Goal: Information Seeking & Learning: Learn about a topic

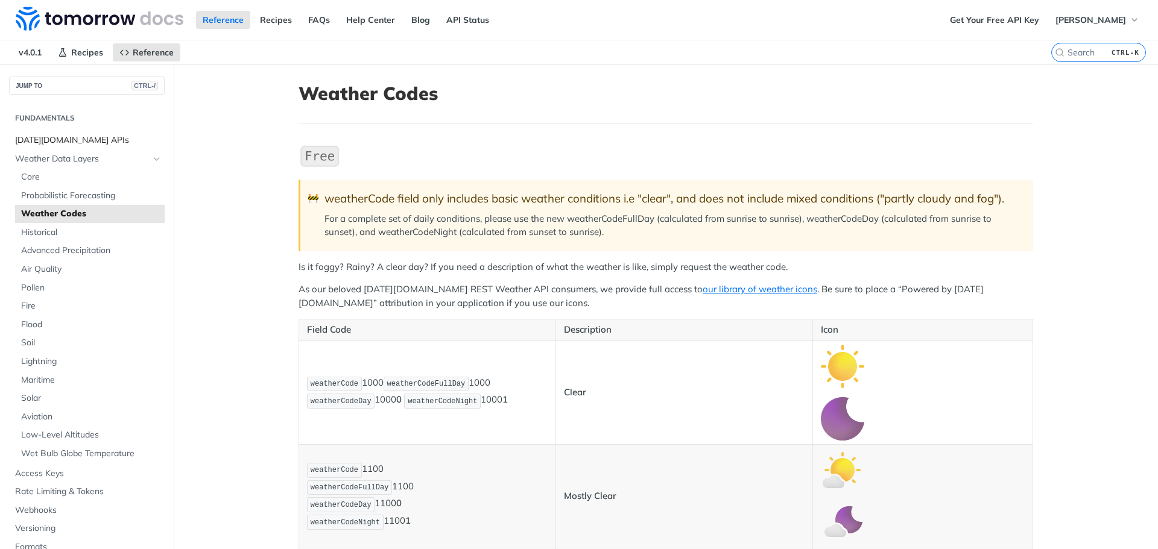
click at [66, 140] on span "[DATE][DOMAIN_NAME] APIs" at bounding box center [88, 140] width 147 height 12
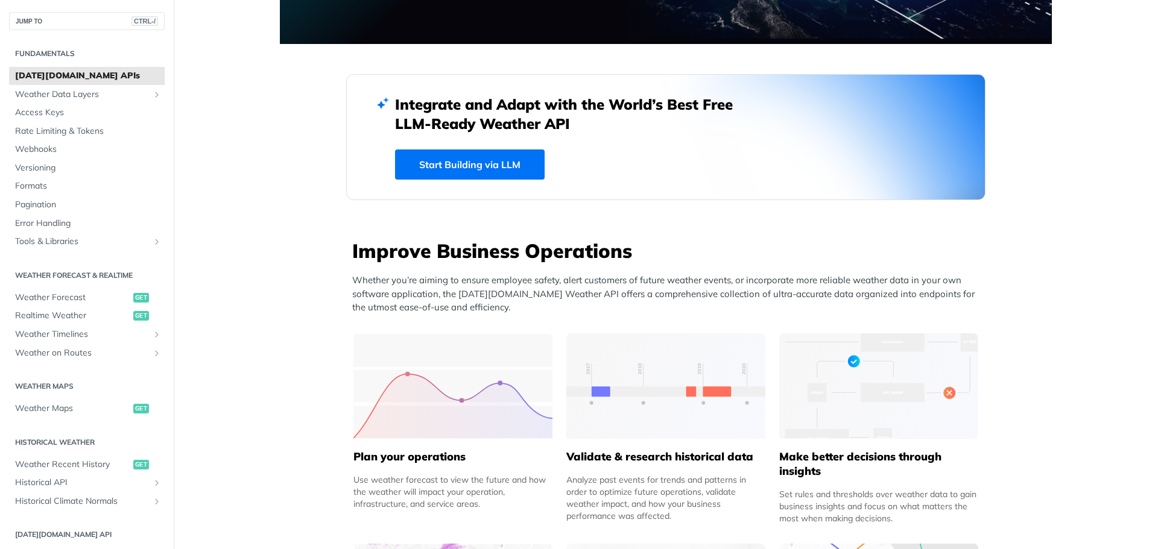
scroll to position [422, 0]
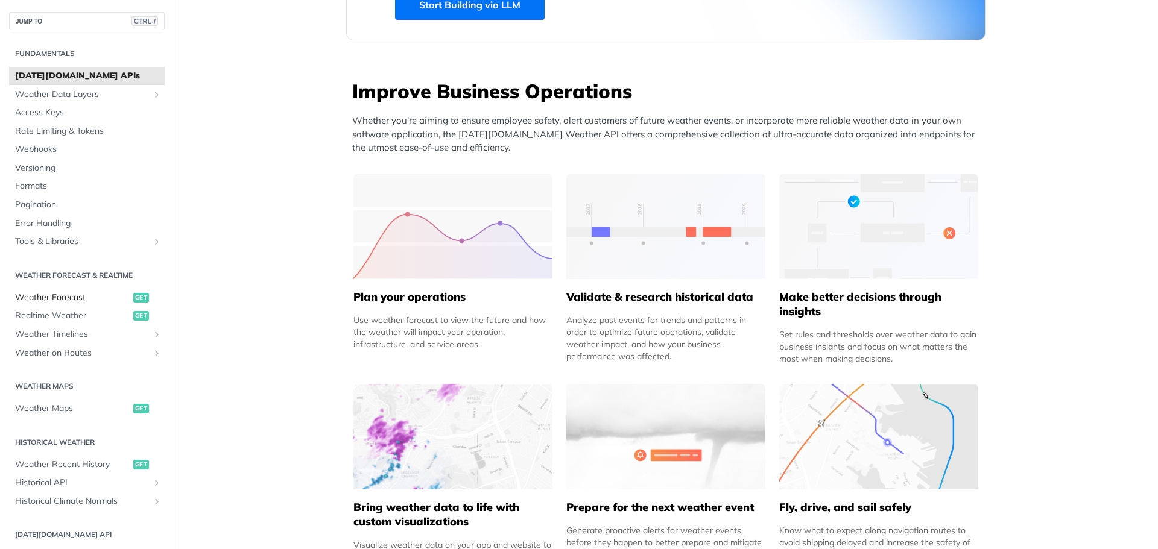
click at [57, 295] on span "Weather Forecast" at bounding box center [72, 298] width 115 height 12
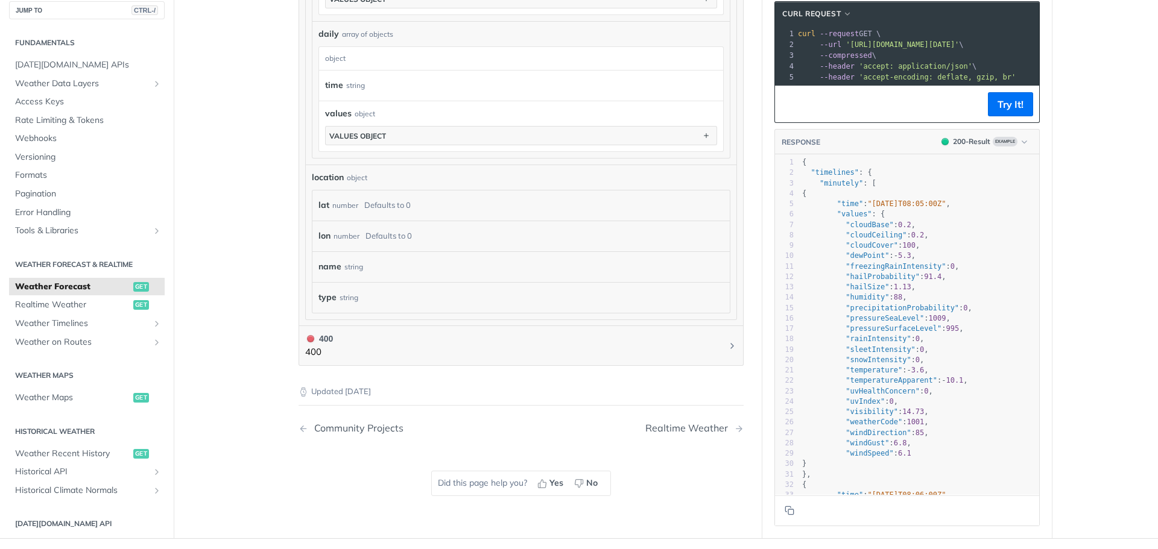
scroll to position [784, 0]
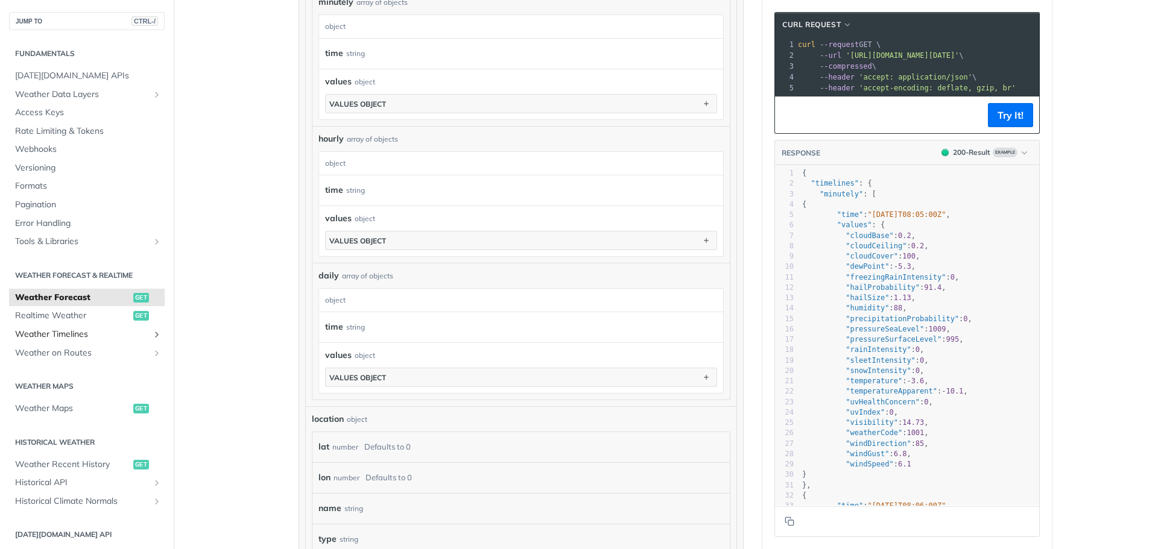
click at [68, 335] on span "Weather Timelines" at bounding box center [82, 335] width 134 height 12
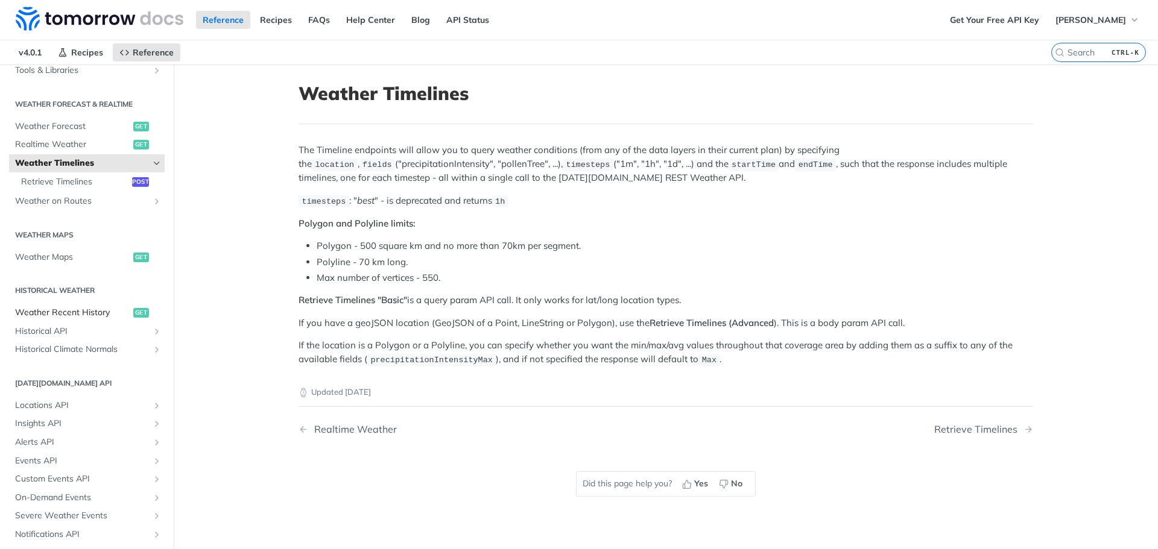
scroll to position [271, 0]
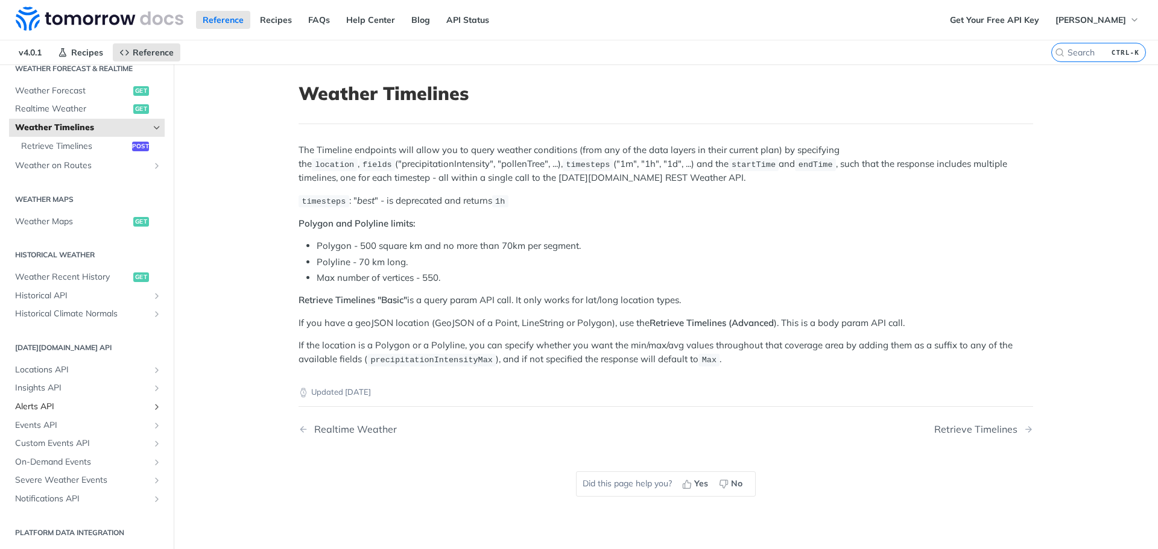
click at [44, 405] on span "Alerts API" at bounding box center [82, 407] width 134 height 12
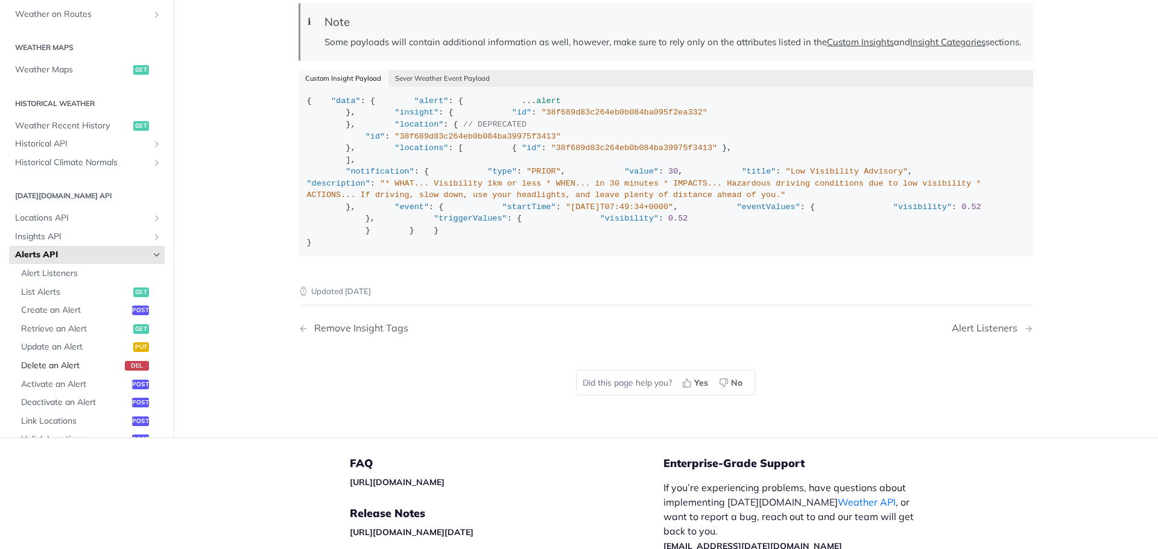
scroll to position [215, 0]
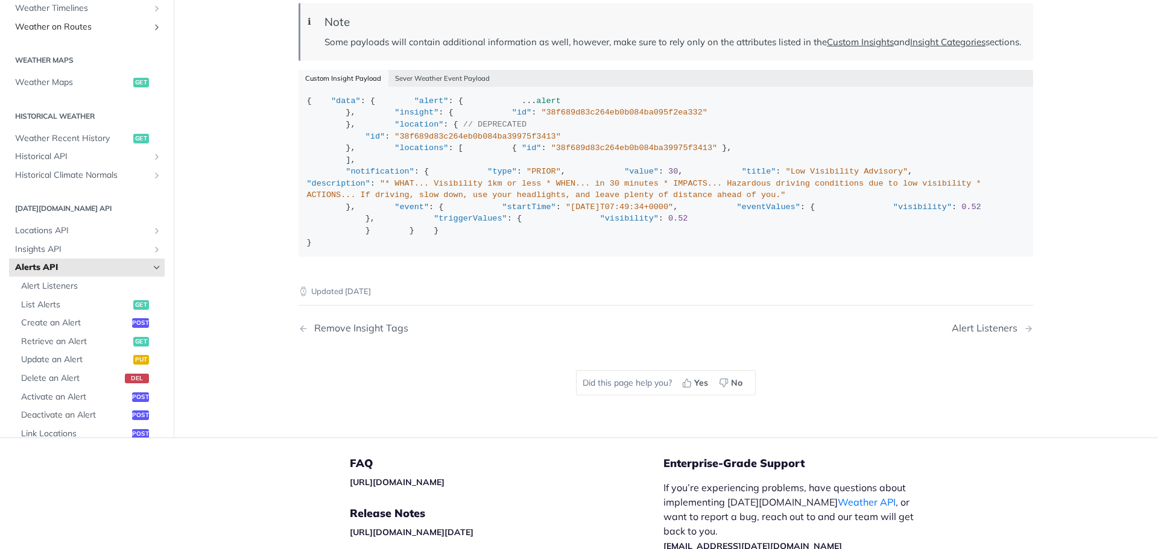
click at [46, 33] on span "Weather on Routes" at bounding box center [82, 27] width 134 height 12
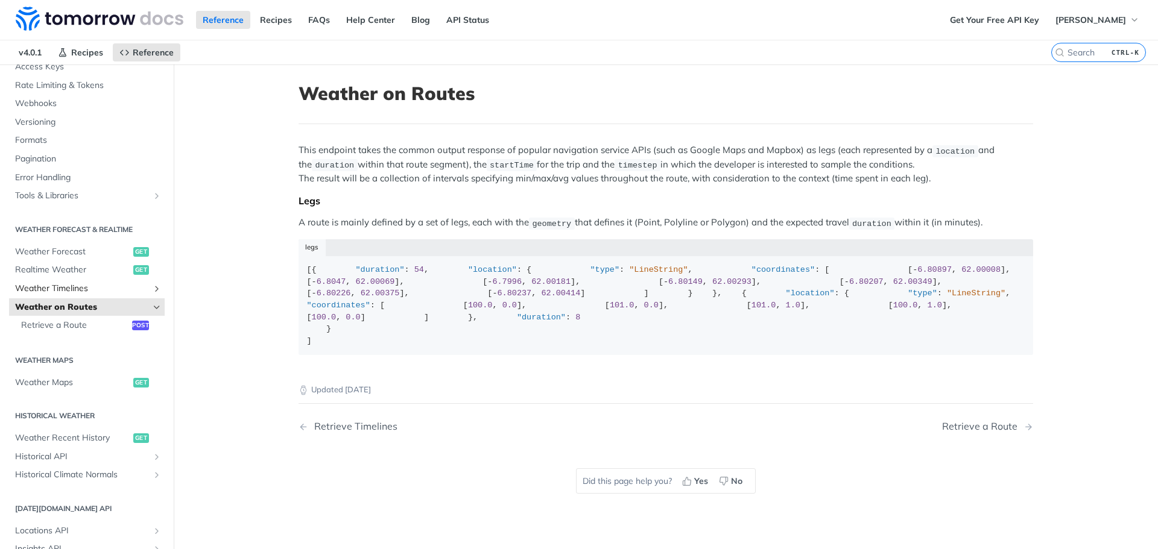
scroll to position [94, 0]
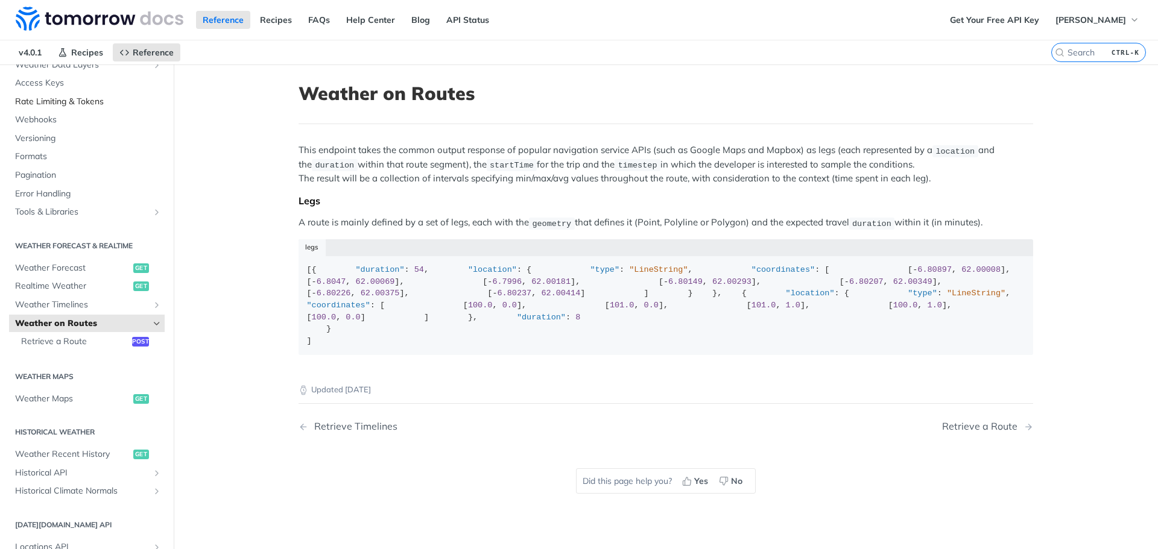
click at [55, 99] on span "Rate Limiting & Tokens" at bounding box center [88, 102] width 147 height 12
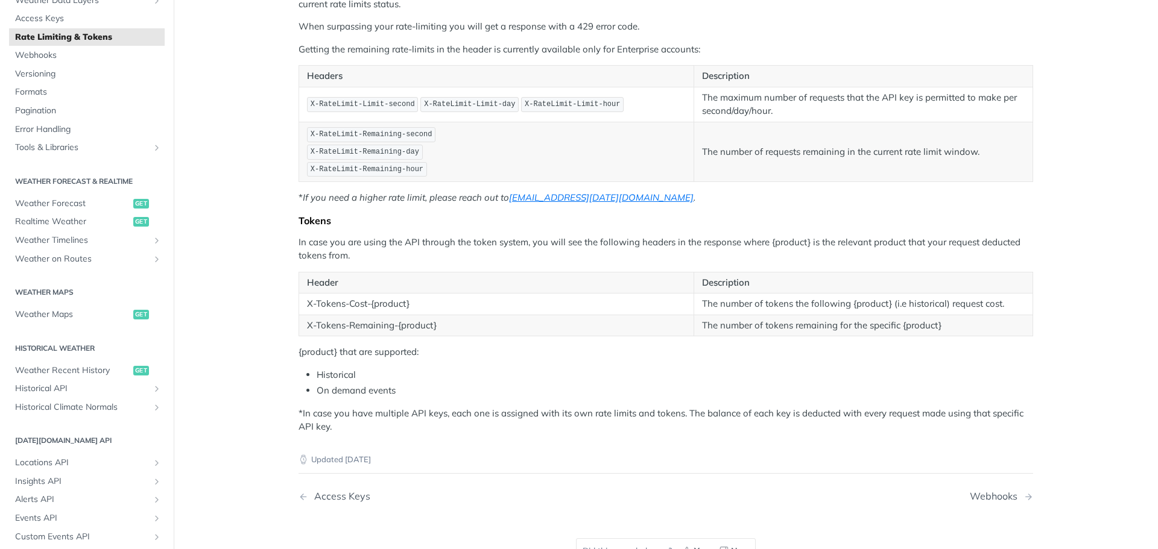
scroll to position [34, 0]
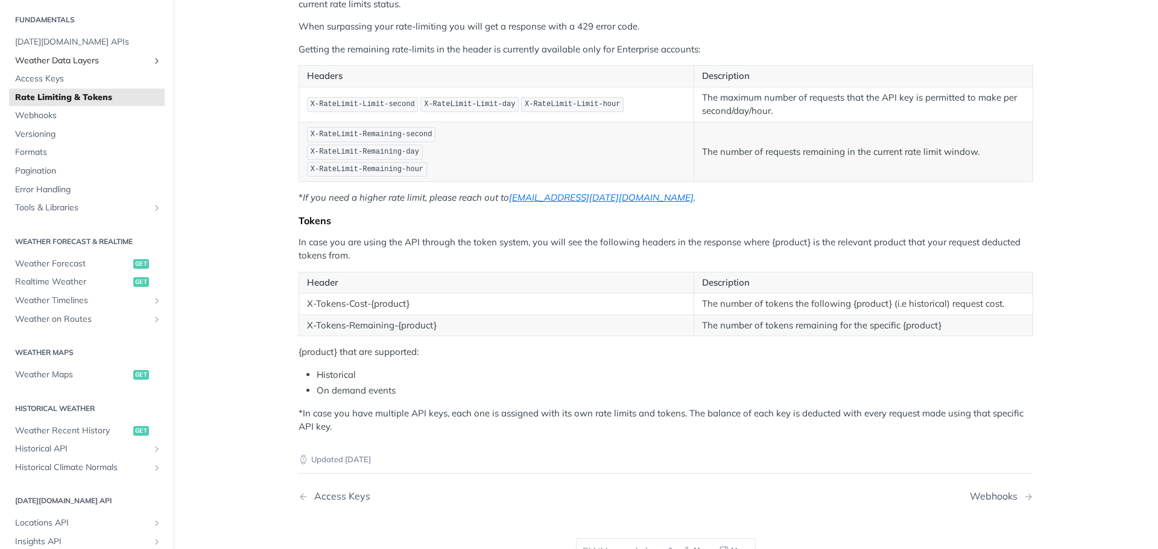
click at [72, 63] on span "Weather Data Layers" at bounding box center [82, 61] width 134 height 12
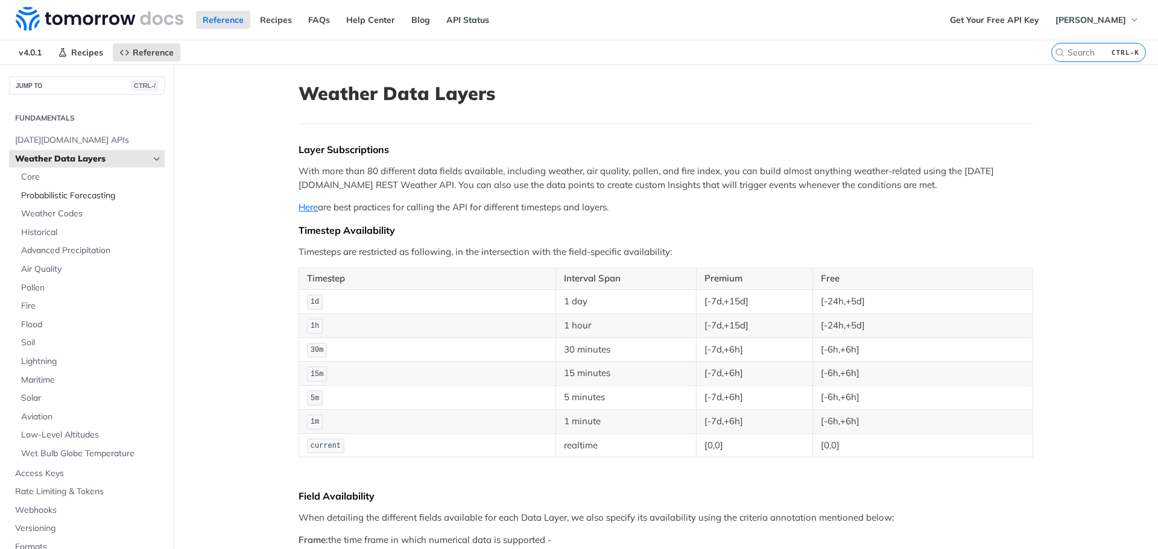
click at [92, 194] on span "Probabilistic Forecasting" at bounding box center [91, 196] width 140 height 12
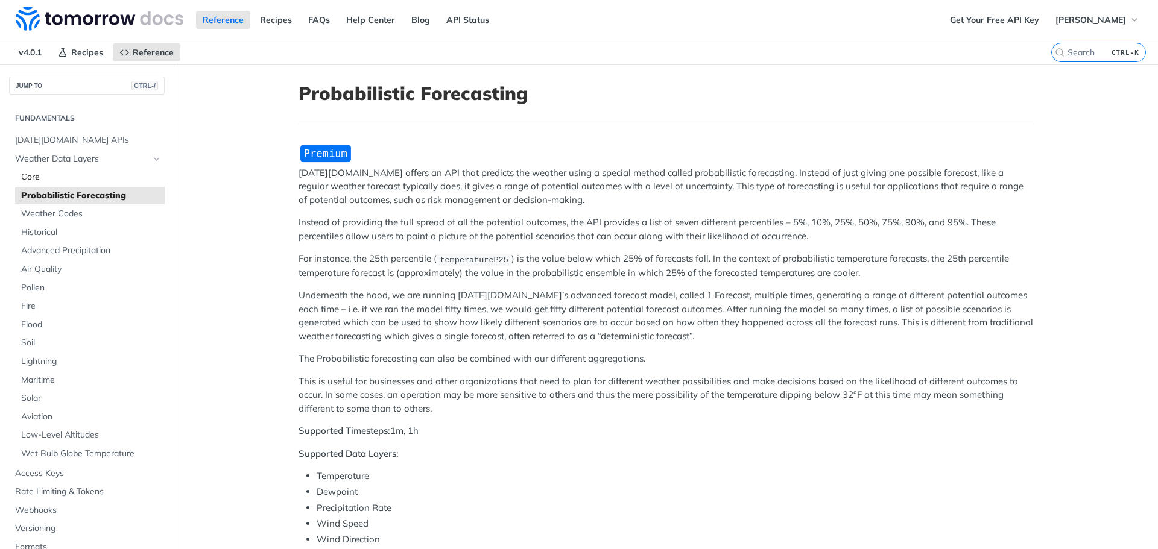
click at [42, 175] on span "Core" at bounding box center [91, 177] width 140 height 12
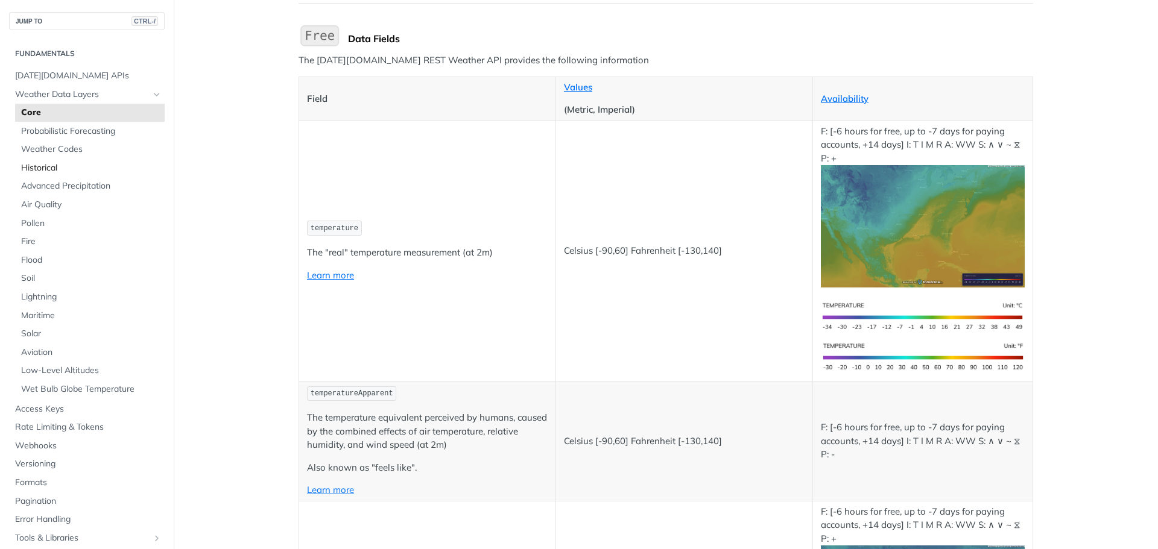
scroll to position [60, 0]
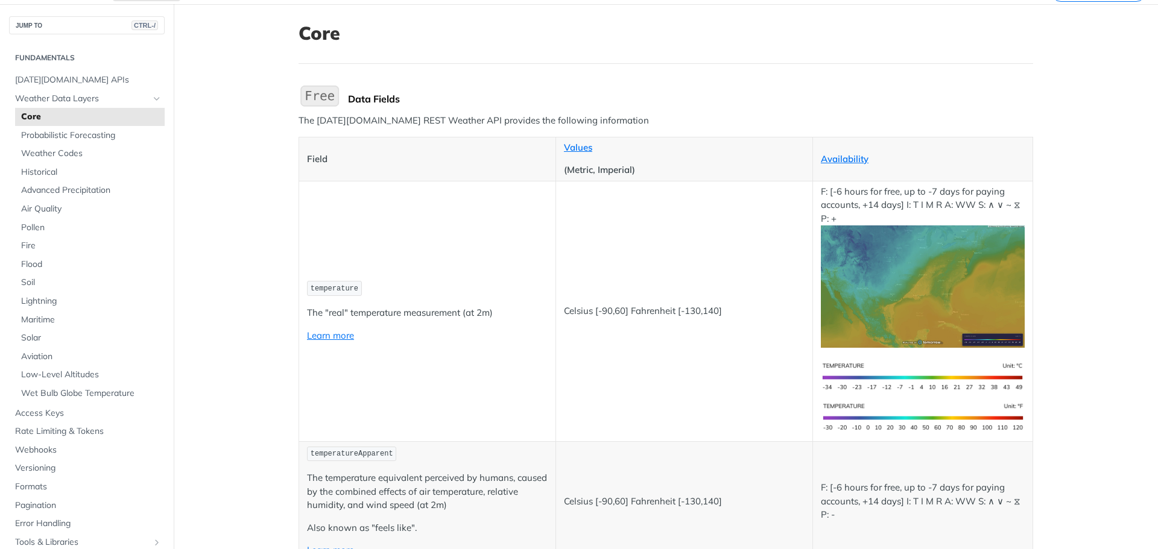
click at [152, 99] on icon "Hide subpages for Weather Data Layers" at bounding box center [157, 99] width 10 height 10
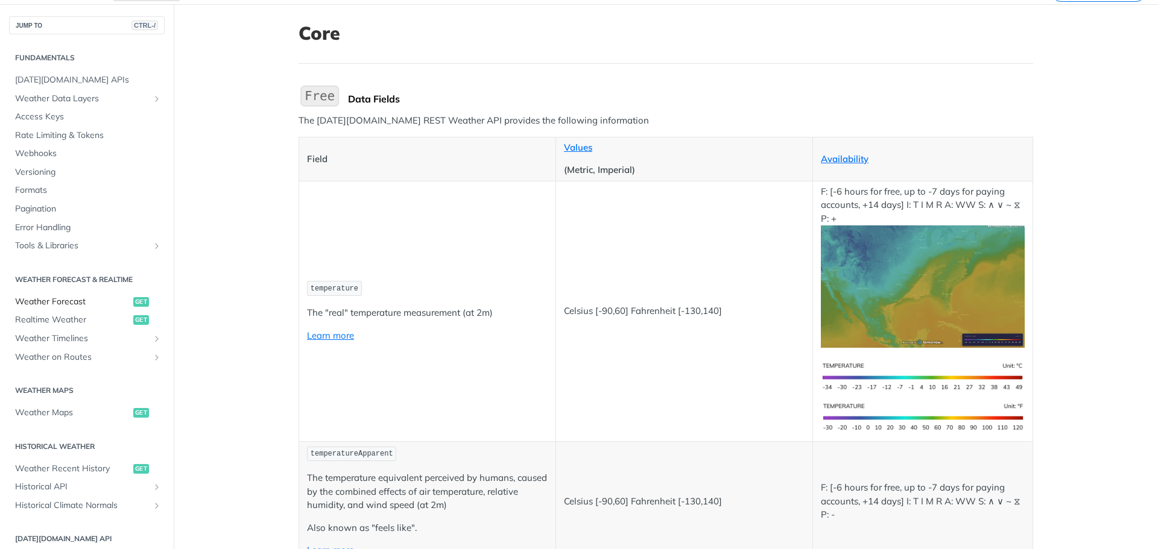
click at [56, 298] on span "Weather Forecast" at bounding box center [72, 302] width 115 height 12
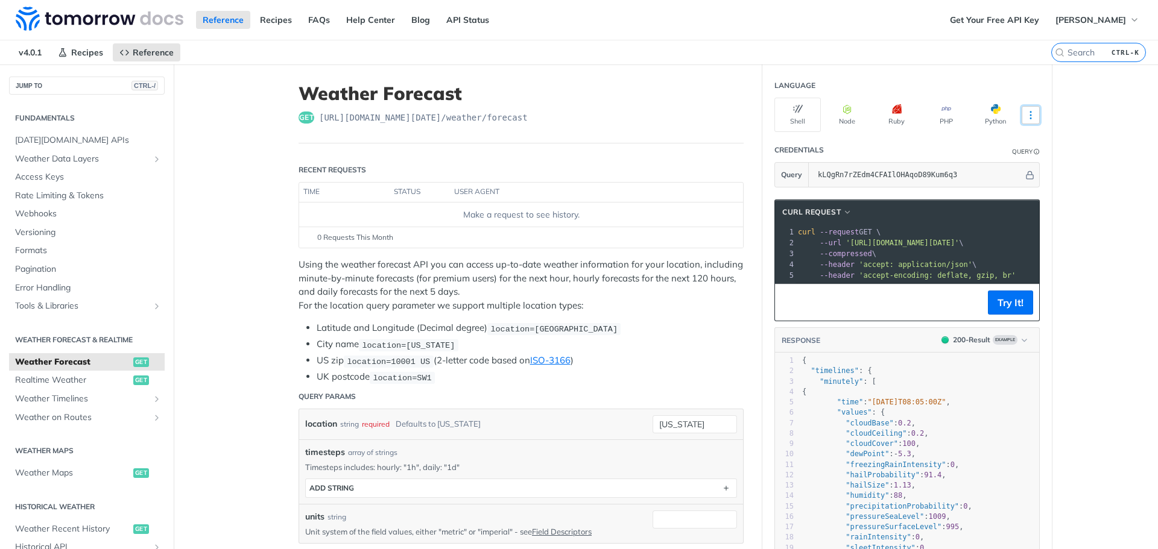
click at [687, 116] on icon "More ellipsis" at bounding box center [1030, 115] width 11 height 11
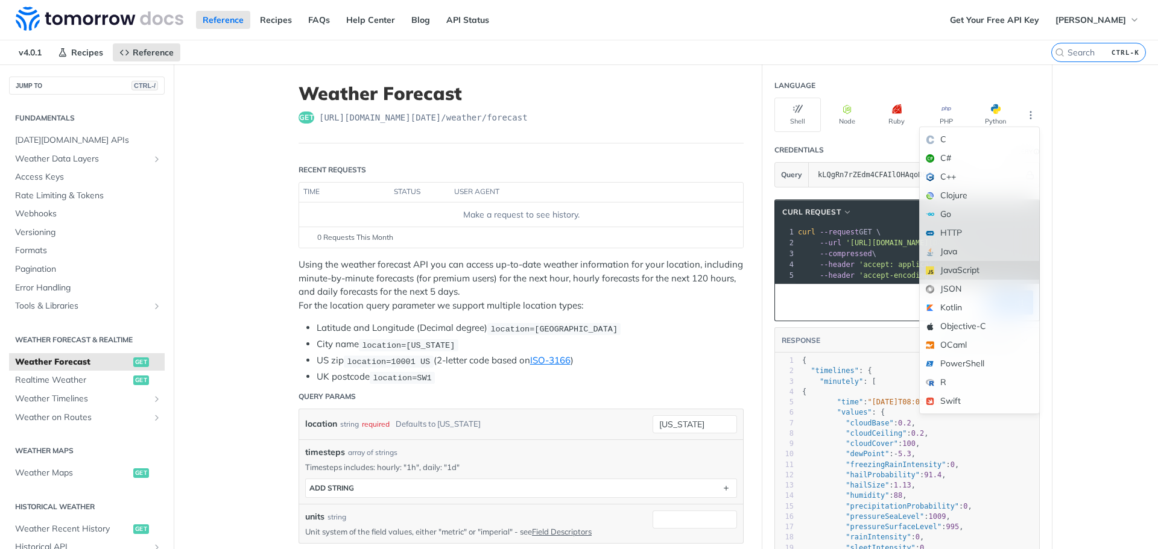
click at [687, 267] on div "JavaScript" at bounding box center [978, 270] width 119 height 19
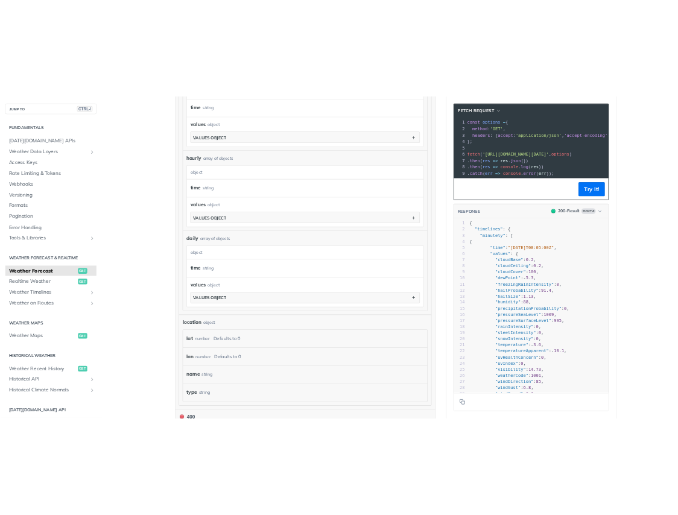
scroll to position [784, 0]
